Goal: Information Seeking & Learning: Learn about a topic

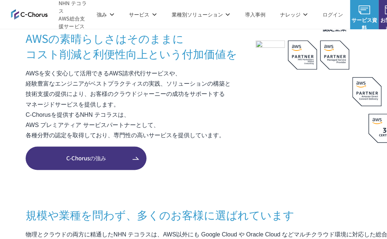
click at [167, 104] on p "AWSを安く安心して活用できるAWS請求代行サービスや、 経験豊富なエンジニアがベストプラクティスの実践、ソリューションの構築と 技術支援の提供により、お客様…" at bounding box center [141, 104] width 230 height 72
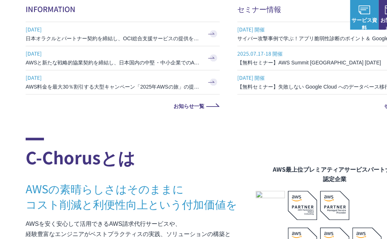
scroll to position [293, 0]
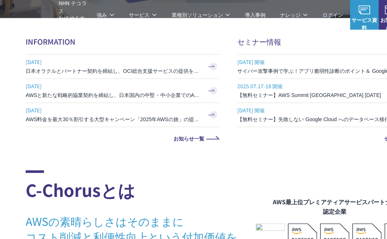
drag, startPoint x: 71, startPoint y: 148, endPoint x: 97, endPoint y: 154, distance: 27.1
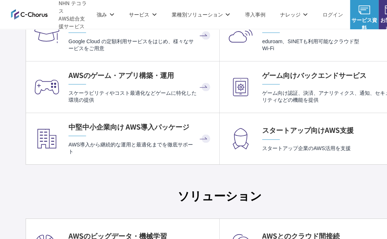
click at [9, 185] on div "C-Chorusのサービス一覧 AWSを総合的に活用するための サービスラインアップ AWS請求代行 (リセール) AWS請求代行 プロフェッショナルサービス…" at bounding box center [219, 8] width 439 height 1621
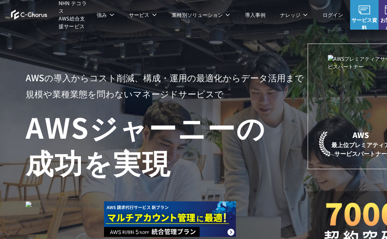
scroll to position [0, 0]
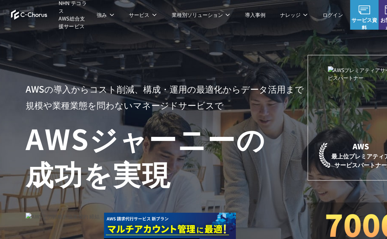
click at [138, 150] on h1 "AWS ジャーニーの 成功を実現" at bounding box center [167, 155] width 282 height 70
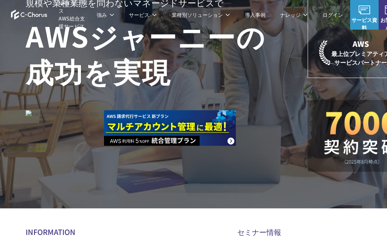
scroll to position [146, 0]
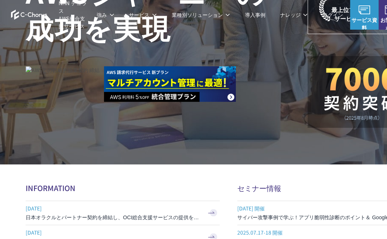
click at [110, 179] on section "AWSの導入からコスト削減、 構成・運用の最適化からデータ活用まで 規模や業種業態を問わない マネージドサービスで AWS ジャーニーの 成功を実現 AWS …" at bounding box center [219, 71] width 439 height 434
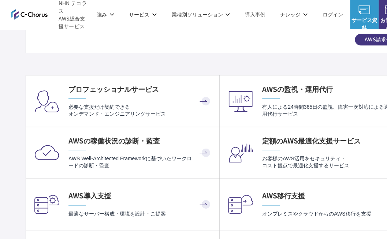
scroll to position [1427, 0]
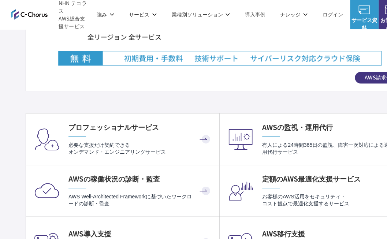
click at [224, 52] on img at bounding box center [219, 17] width 347 height 97
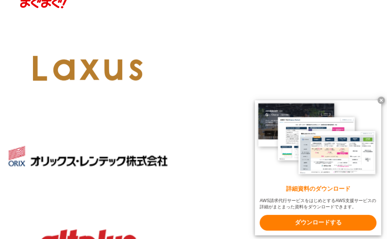
scroll to position [842, 0]
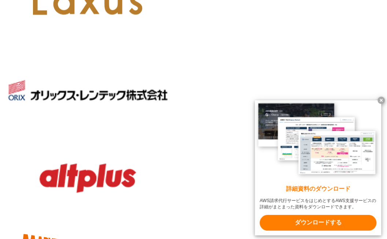
drag, startPoint x: 381, startPoint y: 99, endPoint x: 323, endPoint y: 105, distance: 58.9
click at [381, 99] on x-t at bounding box center [380, 100] width 7 height 7
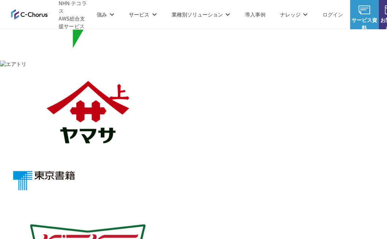
scroll to position [403, 0]
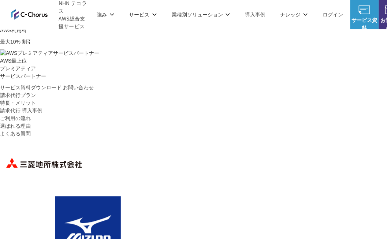
scroll to position [56, 0]
